Goal: Use online tool/utility: Utilize a website feature to perform a specific function

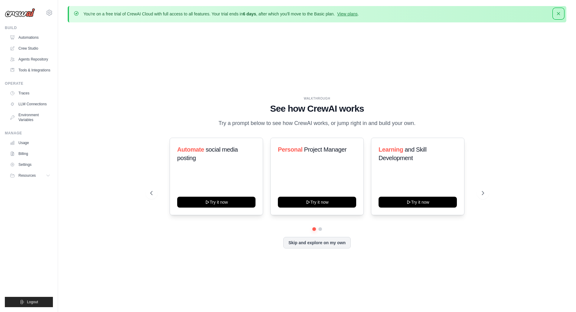
click at [558, 11] on icon "button" at bounding box center [559, 14] width 6 height 6
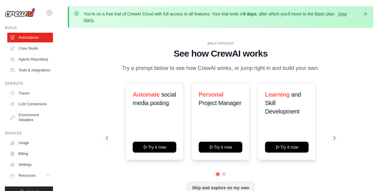
scroll to position [27, 0]
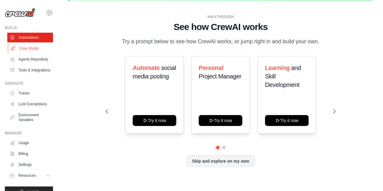
click at [24, 49] on link "Crew Studio" at bounding box center [31, 49] width 46 height 10
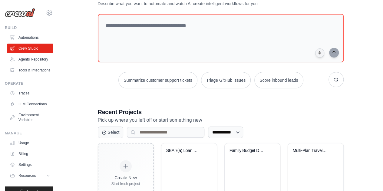
scroll to position [79, 0]
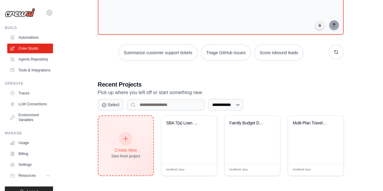
click at [113, 147] on div "Create New" at bounding box center [125, 150] width 29 height 6
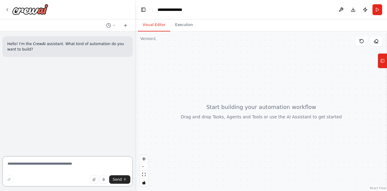
click at [71, 162] on textarea at bounding box center [67, 171] width 130 height 30
click at [94, 165] on textarea "**********" at bounding box center [67, 171] width 130 height 30
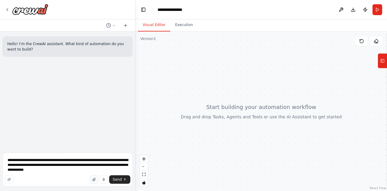
click at [96, 181] on button "button" at bounding box center [94, 179] width 8 height 8
click at [67, 172] on textarea "**********" at bounding box center [67, 169] width 130 height 34
type textarea "**********"
click at [120, 182] on button "Send" at bounding box center [119, 179] width 21 height 8
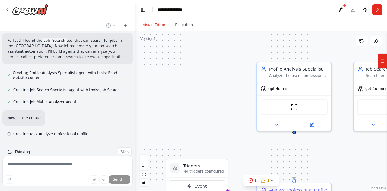
scroll to position [200, 0]
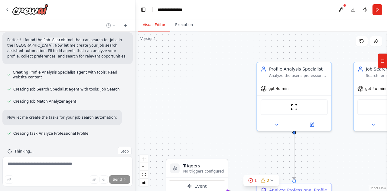
click at [340, 21] on div "Visual Editor Execution" at bounding box center [262, 25] width 252 height 12
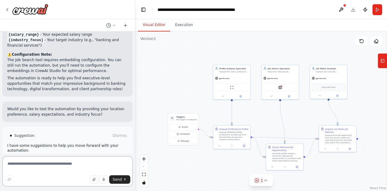
scroll to position [508, 0]
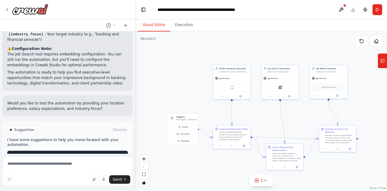
click at [56, 153] on span "Run Automation" at bounding box center [70, 155] width 29 height 5
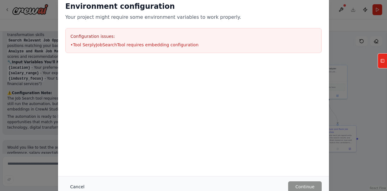
click at [71, 188] on button "Cancel" at bounding box center [77, 186] width 24 height 11
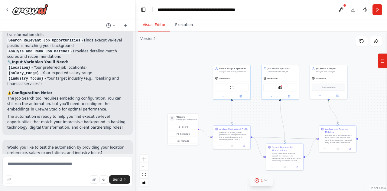
click at [260, 182] on div "1" at bounding box center [259, 180] width 9 height 6
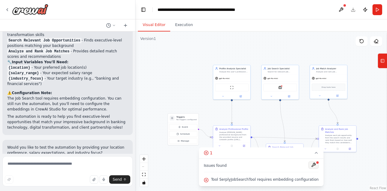
click at [311, 167] on button at bounding box center [314, 164] width 10 height 7
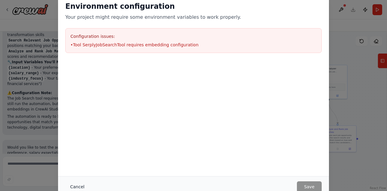
click at [74, 187] on button "Cancel" at bounding box center [77, 186] width 24 height 11
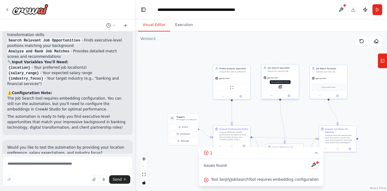
click at [282, 88] on img at bounding box center [281, 87] width 4 height 4
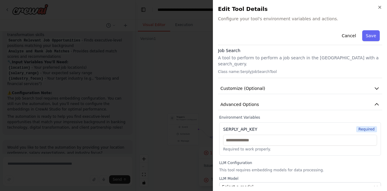
scroll to position [0, 0]
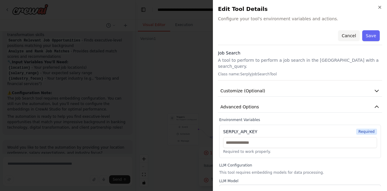
click at [352, 36] on button "Cancel" at bounding box center [348, 35] width 21 height 11
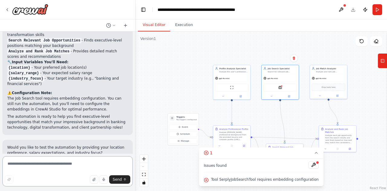
click at [30, 169] on textarea at bounding box center [67, 171] width 130 height 30
type textarea "**********"
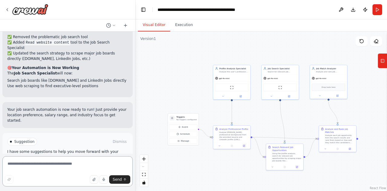
scroll to position [879, 0]
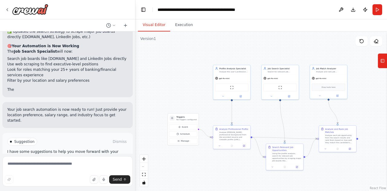
click at [72, 165] on span "Run Automation" at bounding box center [70, 167] width 29 height 5
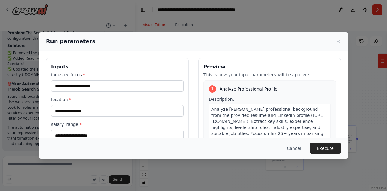
scroll to position [863, 0]
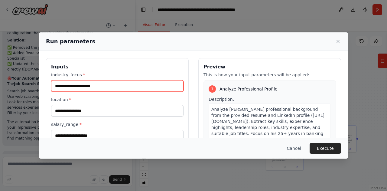
click at [149, 84] on input "industry_focus *" at bounding box center [117, 85] width 133 height 11
type input "*******"
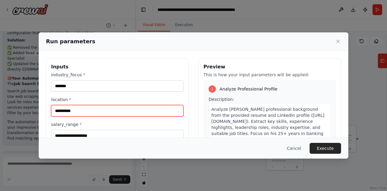
type input "**********"
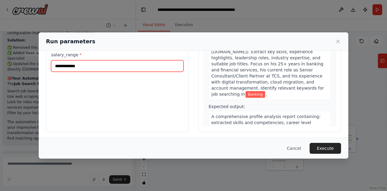
scroll to position [71, 0]
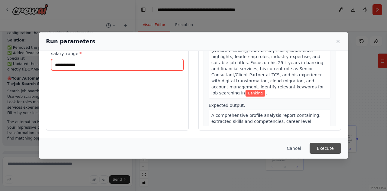
type input "**********"
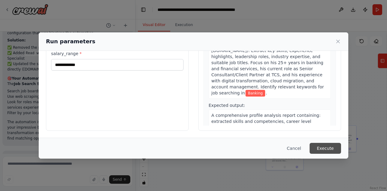
click at [329, 149] on button "Execute" at bounding box center [325, 148] width 31 height 11
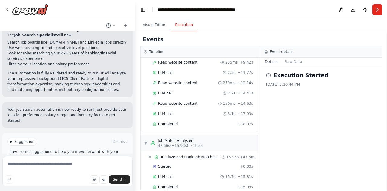
scroll to position [181, 0]
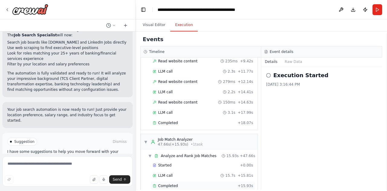
click at [167, 183] on span "Completed" at bounding box center [168, 185] width 20 height 5
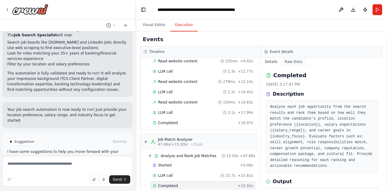
click at [292, 61] on button "Raw Data" at bounding box center [293, 61] width 25 height 8
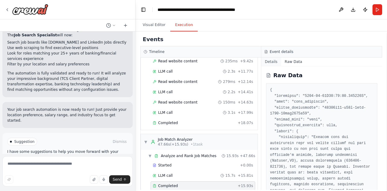
click at [292, 61] on button "Raw Data" at bounding box center [293, 61] width 25 height 8
click at [271, 61] on button "Details" at bounding box center [271, 61] width 20 height 8
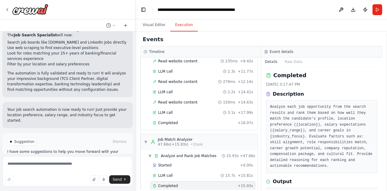
click at [166, 183] on span "Completed" at bounding box center [168, 185] width 20 height 5
click at [168, 183] on span "Completed" at bounding box center [168, 185] width 20 height 5
click at [197, 183] on div "Completed" at bounding box center [194, 185] width 83 height 5
click at [199, 183] on div "Completed" at bounding box center [194, 185] width 83 height 5
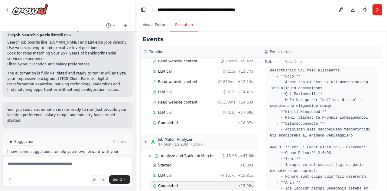
scroll to position [477, 0]
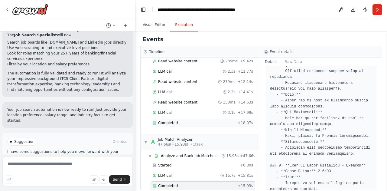
click at [175, 120] on span "Completed" at bounding box center [168, 122] width 20 height 5
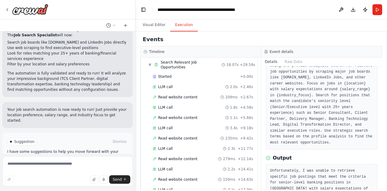
scroll to position [73, 0]
